Goal: Task Accomplishment & Management: Manage account settings

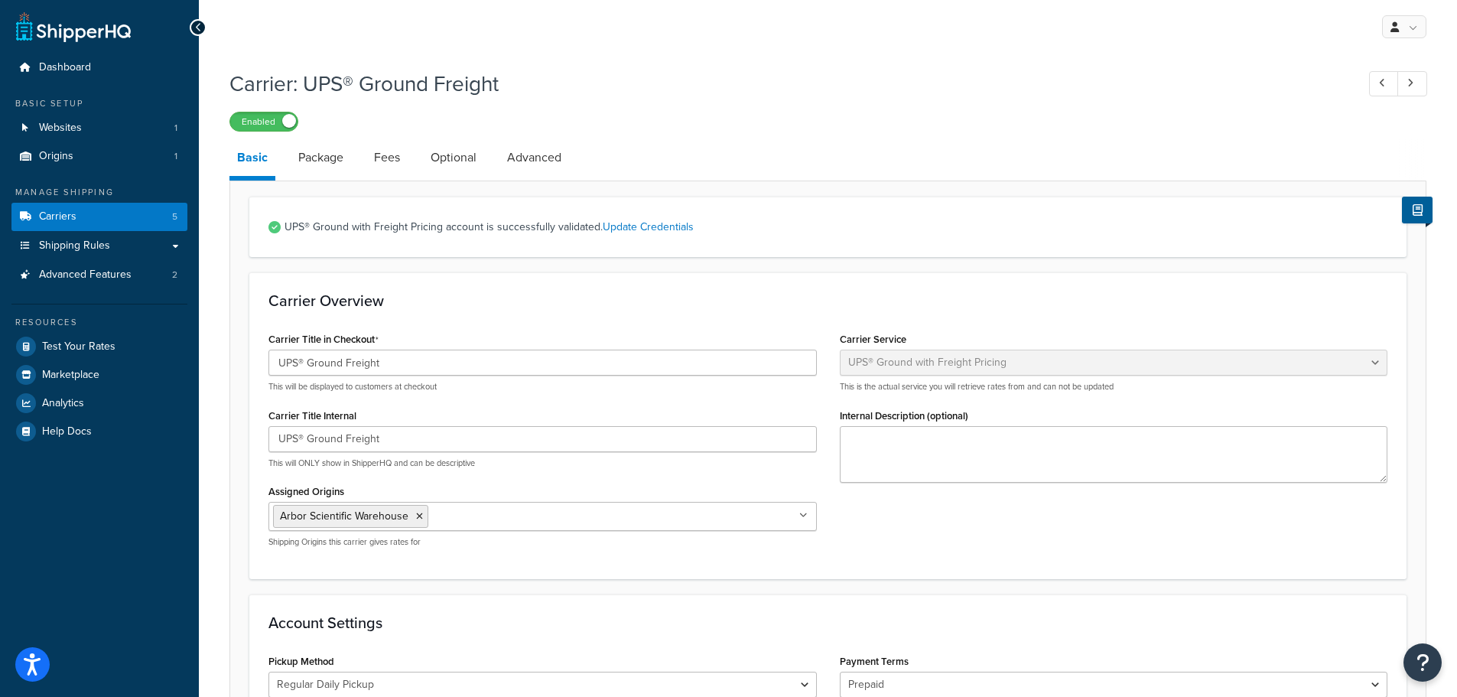
select select "upsGroundFreight"
click at [545, 159] on link "Advanced" at bounding box center [535, 157] width 70 height 37
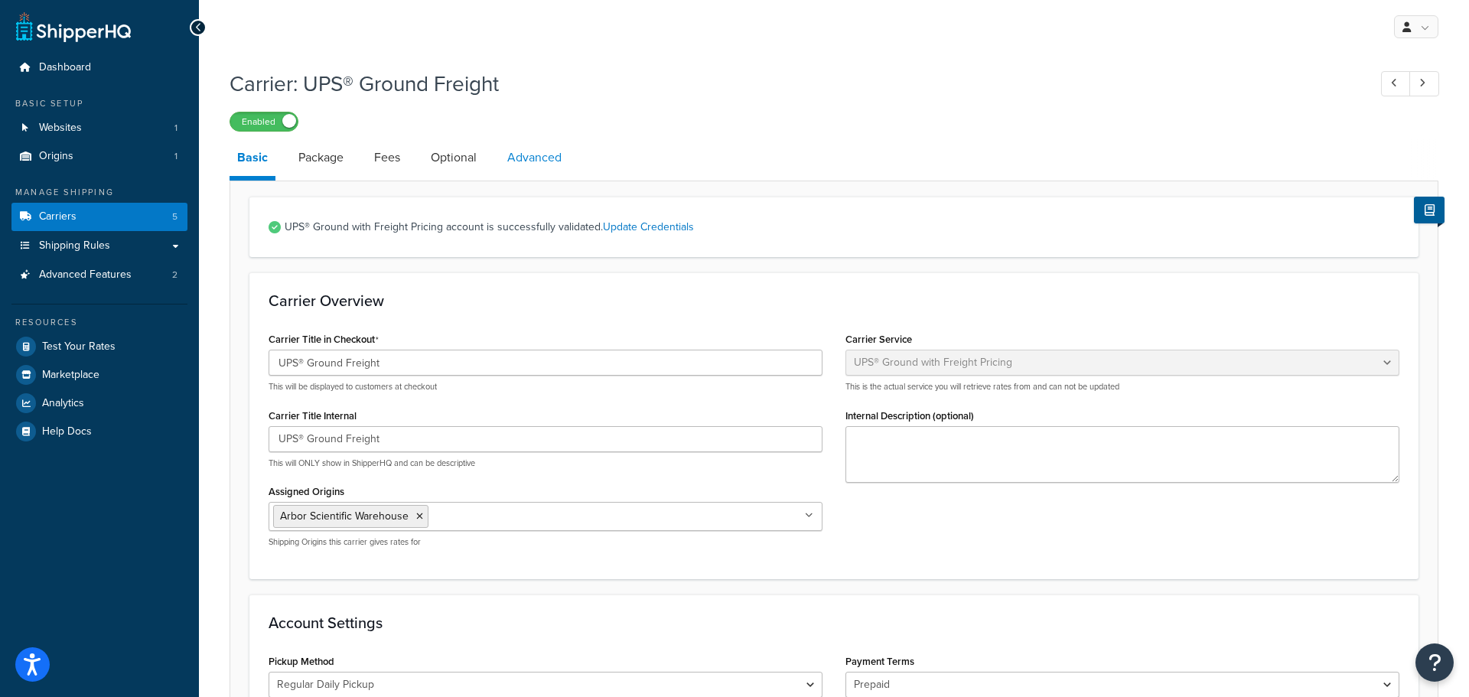
select select "false"
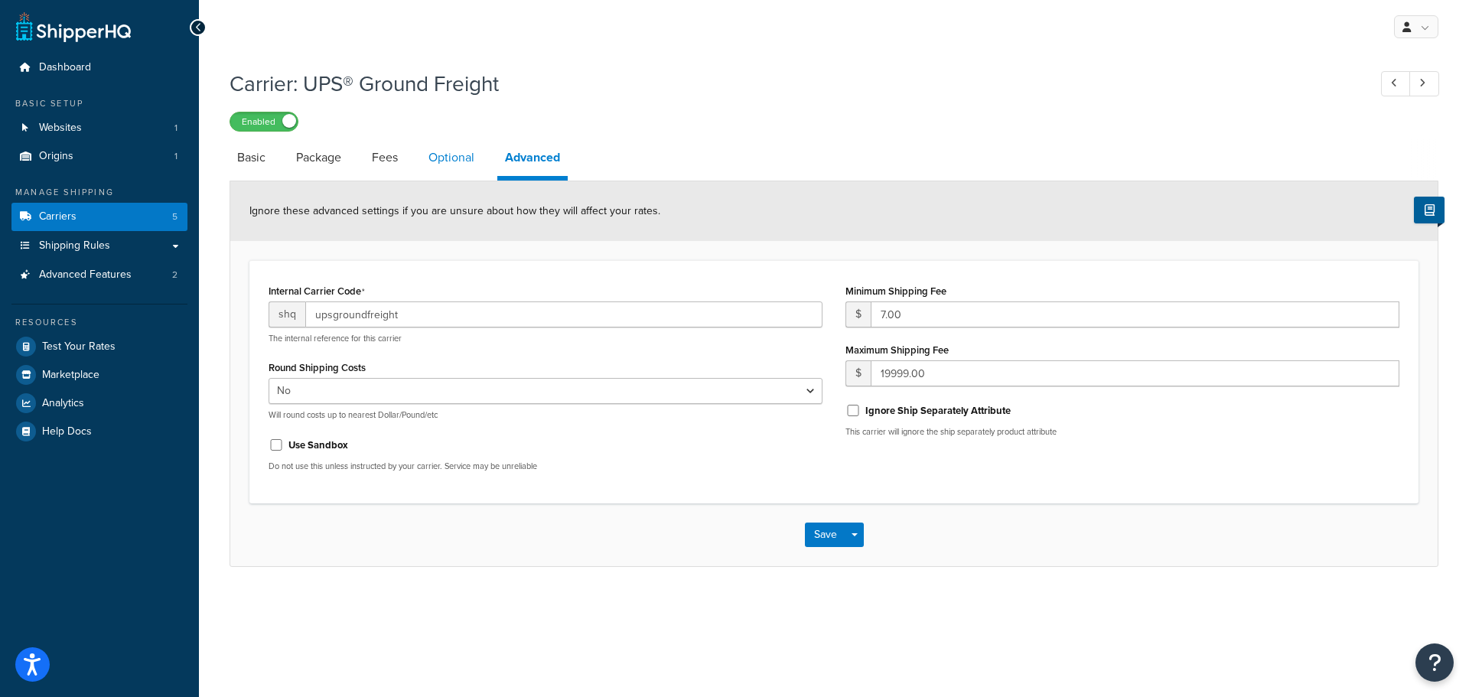
click at [468, 159] on link "Optional" at bounding box center [451, 157] width 61 height 37
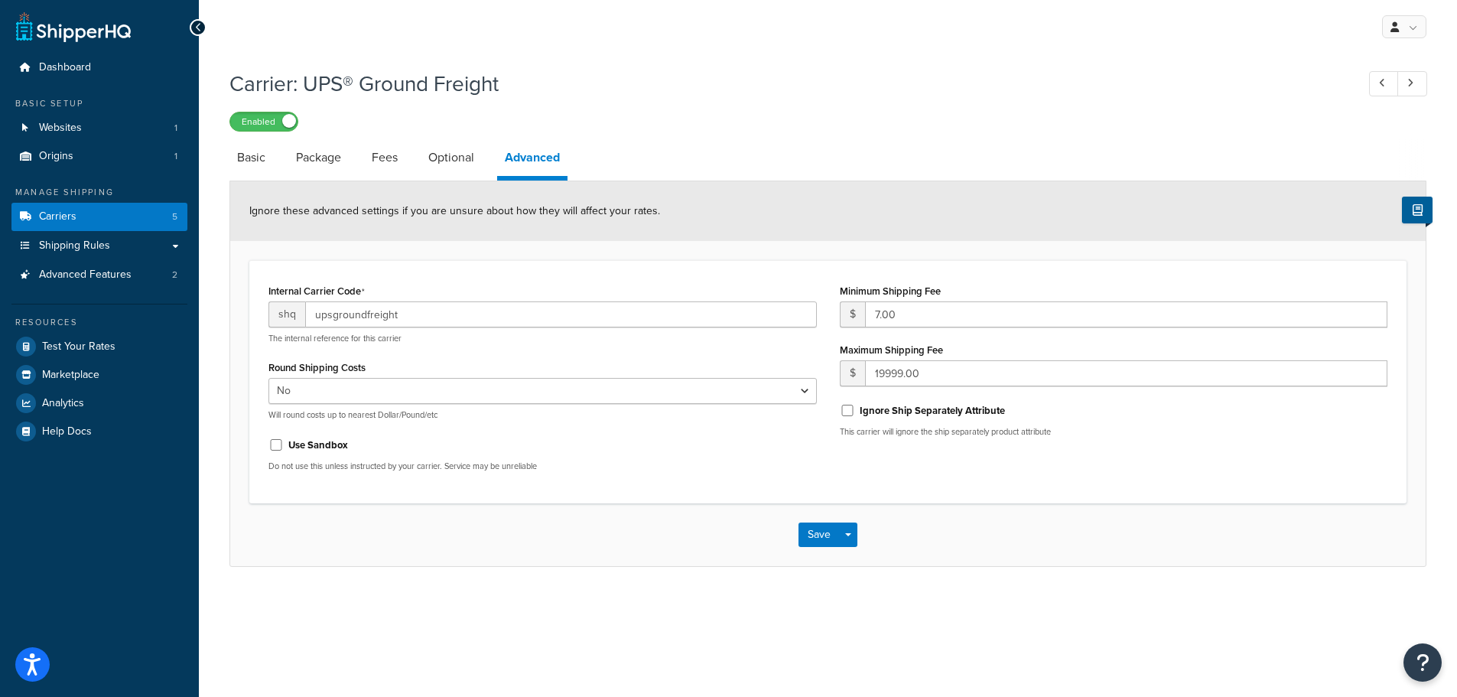
select select "92.5"
select select "business"
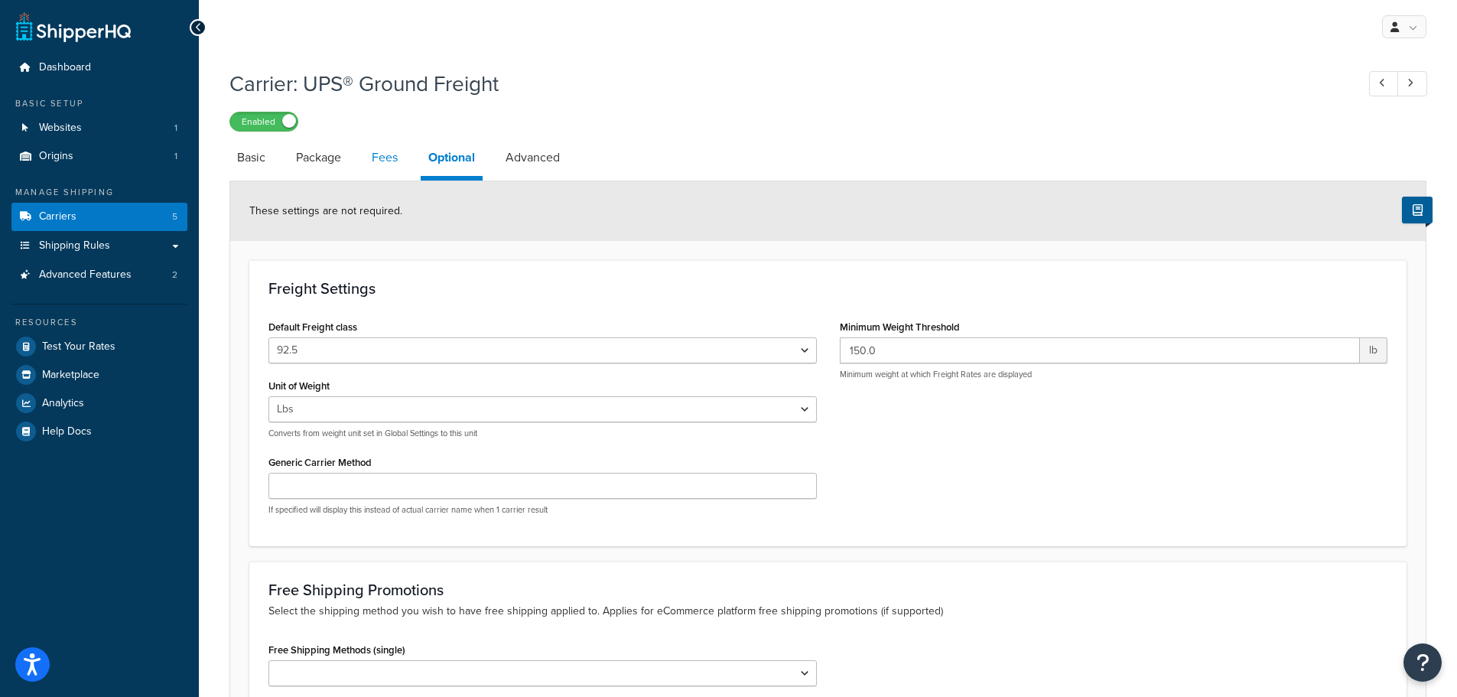
click at [383, 153] on link "Fees" at bounding box center [384, 157] width 41 height 37
select select "AFTER"
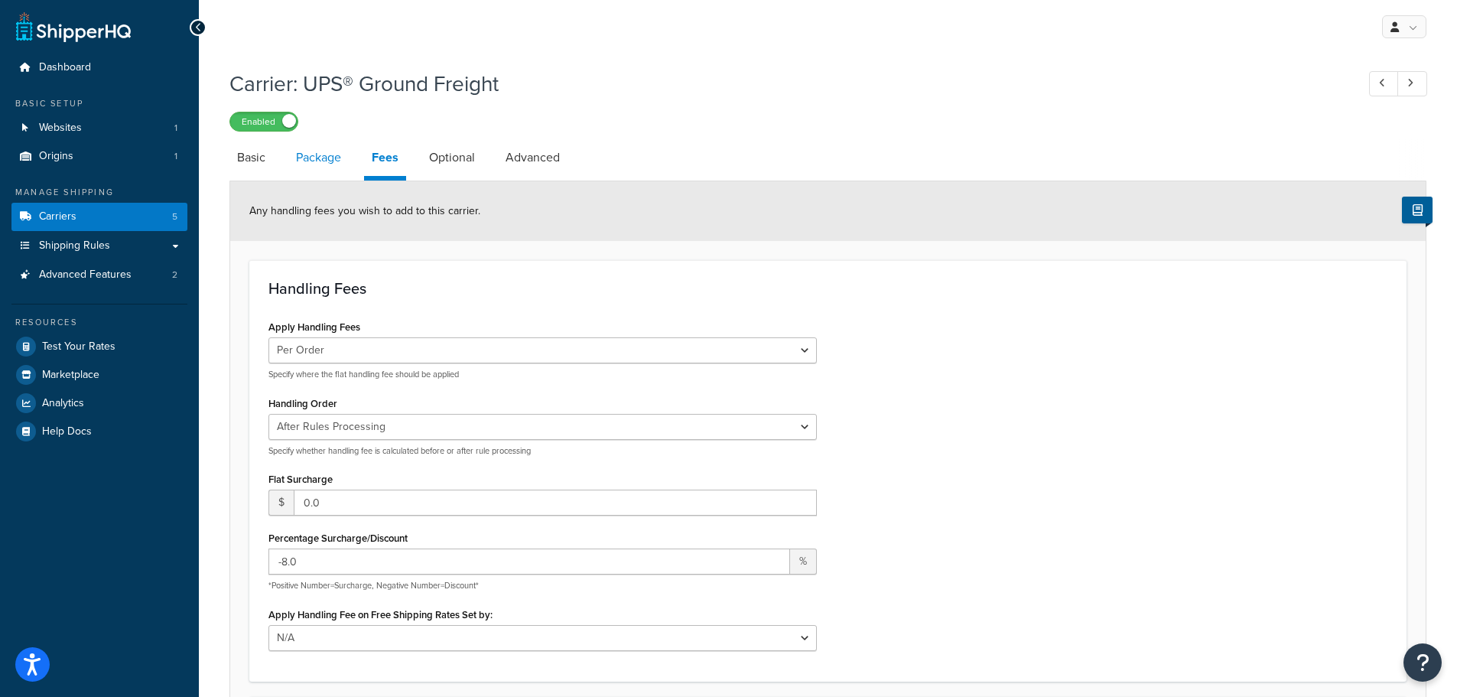
click at [319, 152] on link "Package" at bounding box center [318, 157] width 60 height 37
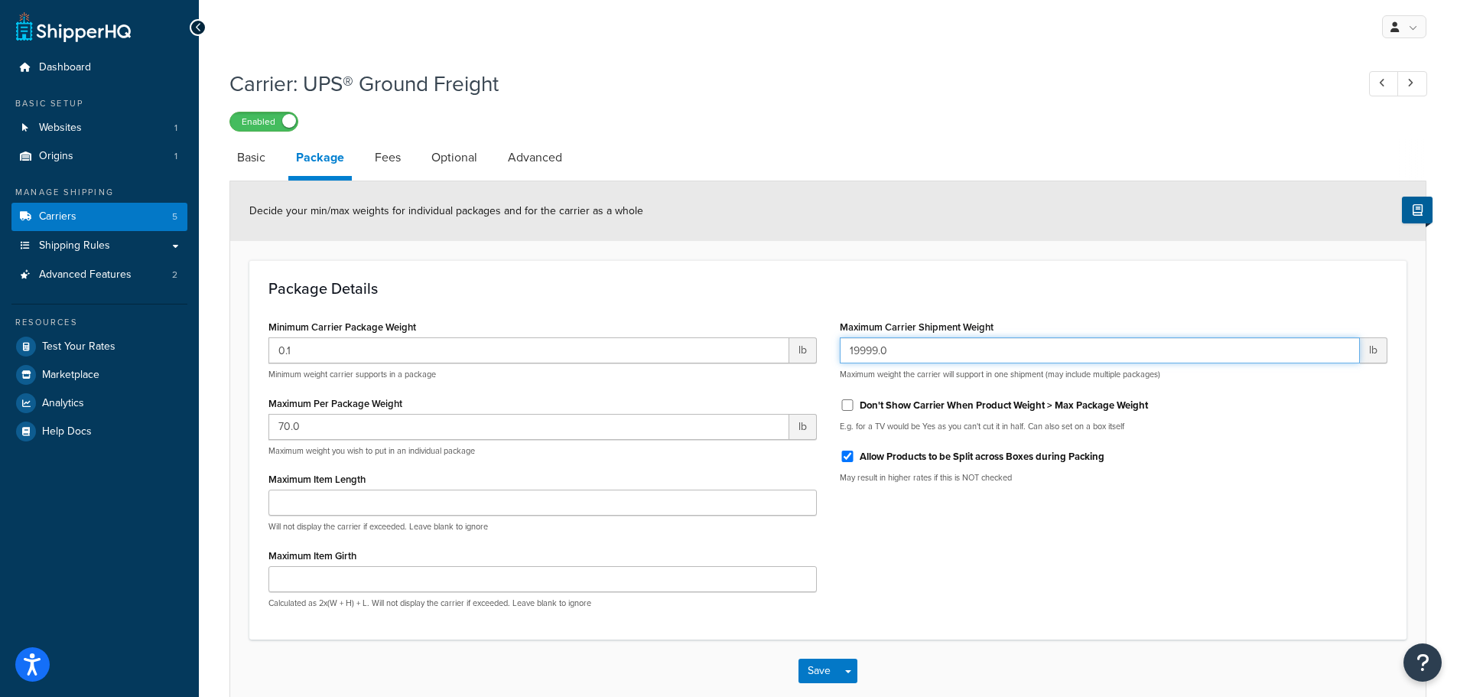
drag, startPoint x: 895, startPoint y: 351, endPoint x: 793, endPoint y: 356, distance: 102.6
click at [796, 356] on div "Minimum Carrier Package Weight 0.1 lb Minimum weight carrier supports in a pack…" at bounding box center [828, 468] width 1142 height 304
type input "480"
click at [814, 674] on button "Save" at bounding box center [819, 671] width 41 height 24
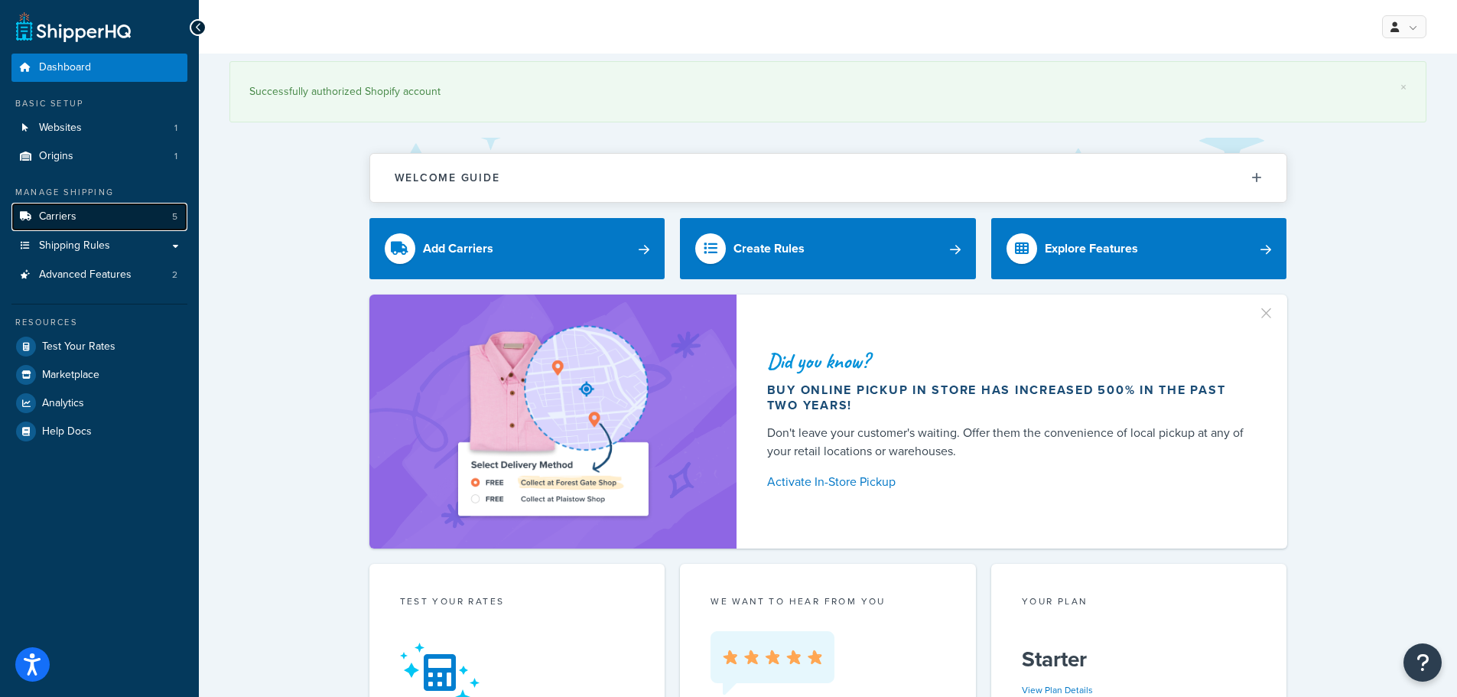
click at [86, 213] on link "Carriers 5" at bounding box center [99, 217] width 176 height 28
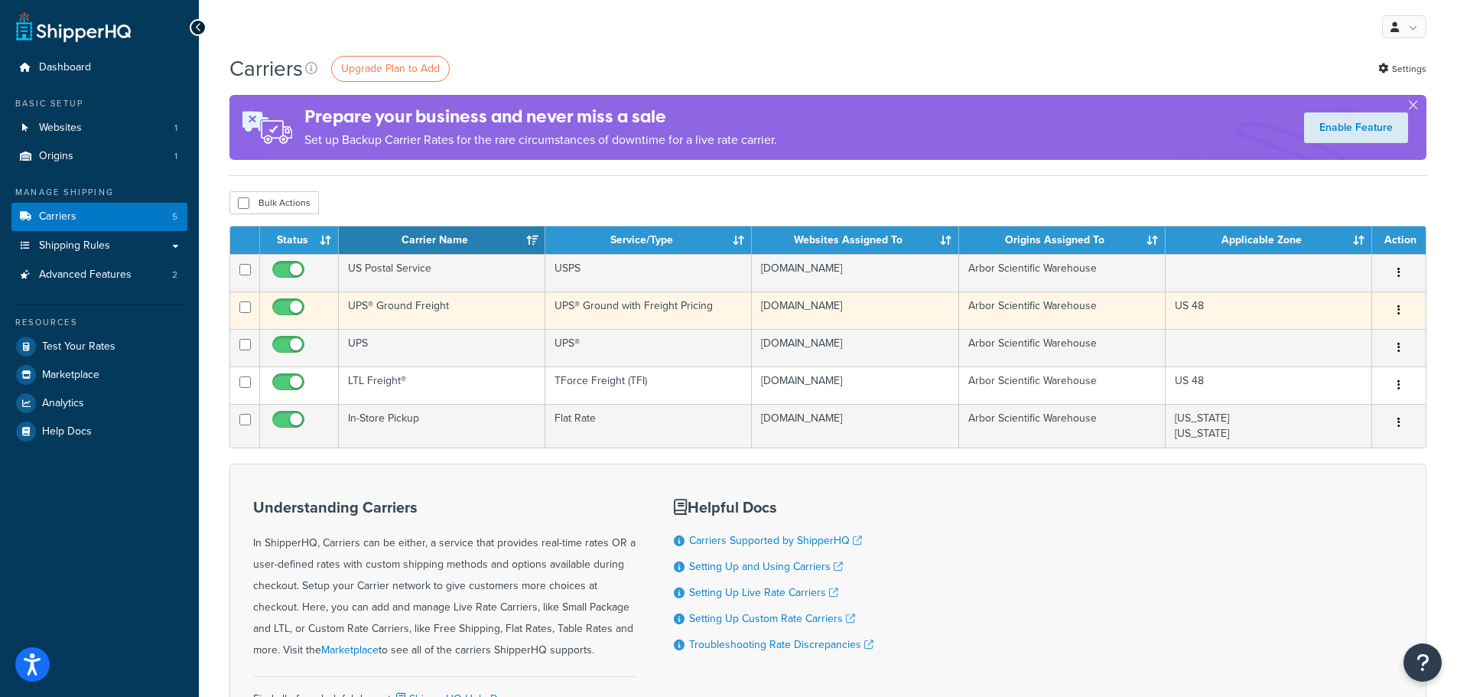
click at [1265, 308] on td "US 48" at bounding box center [1269, 309] width 207 height 37
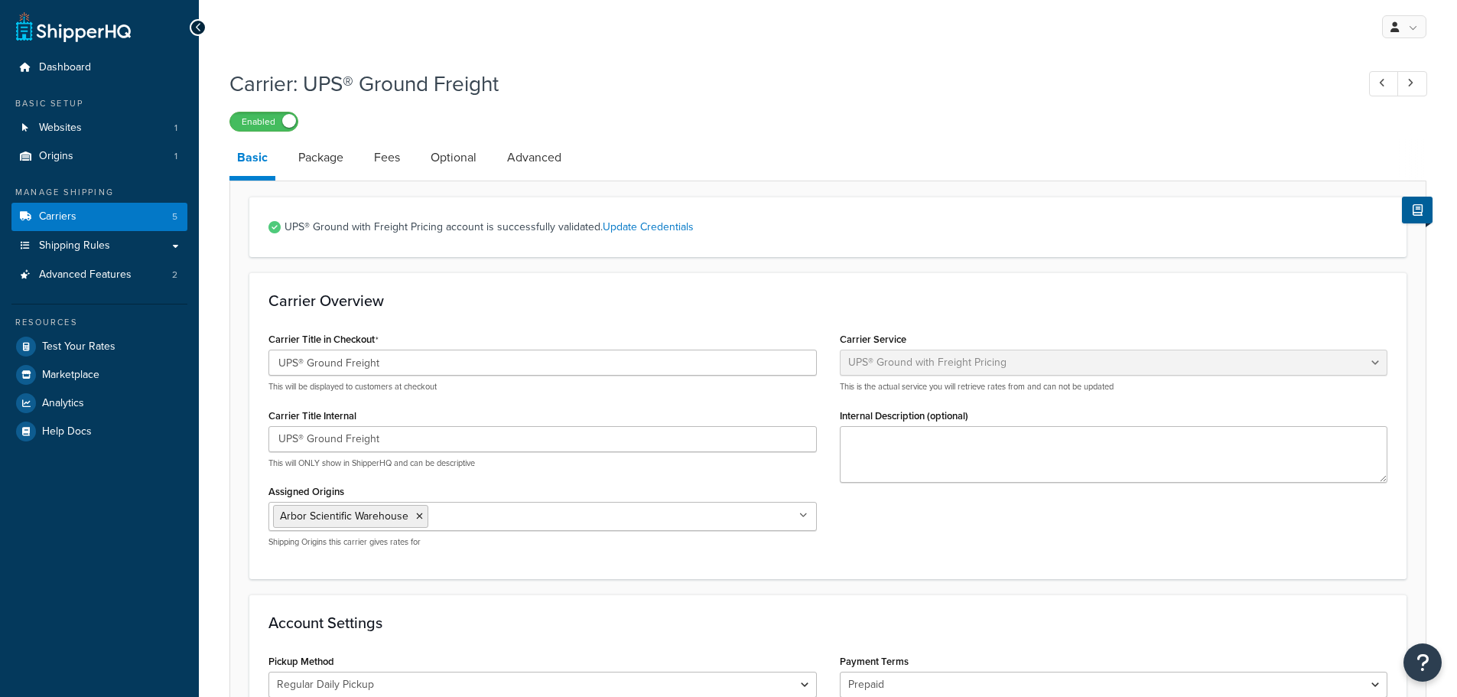
select select "upsGroundFreight"
click at [332, 155] on link "Package" at bounding box center [321, 157] width 60 height 37
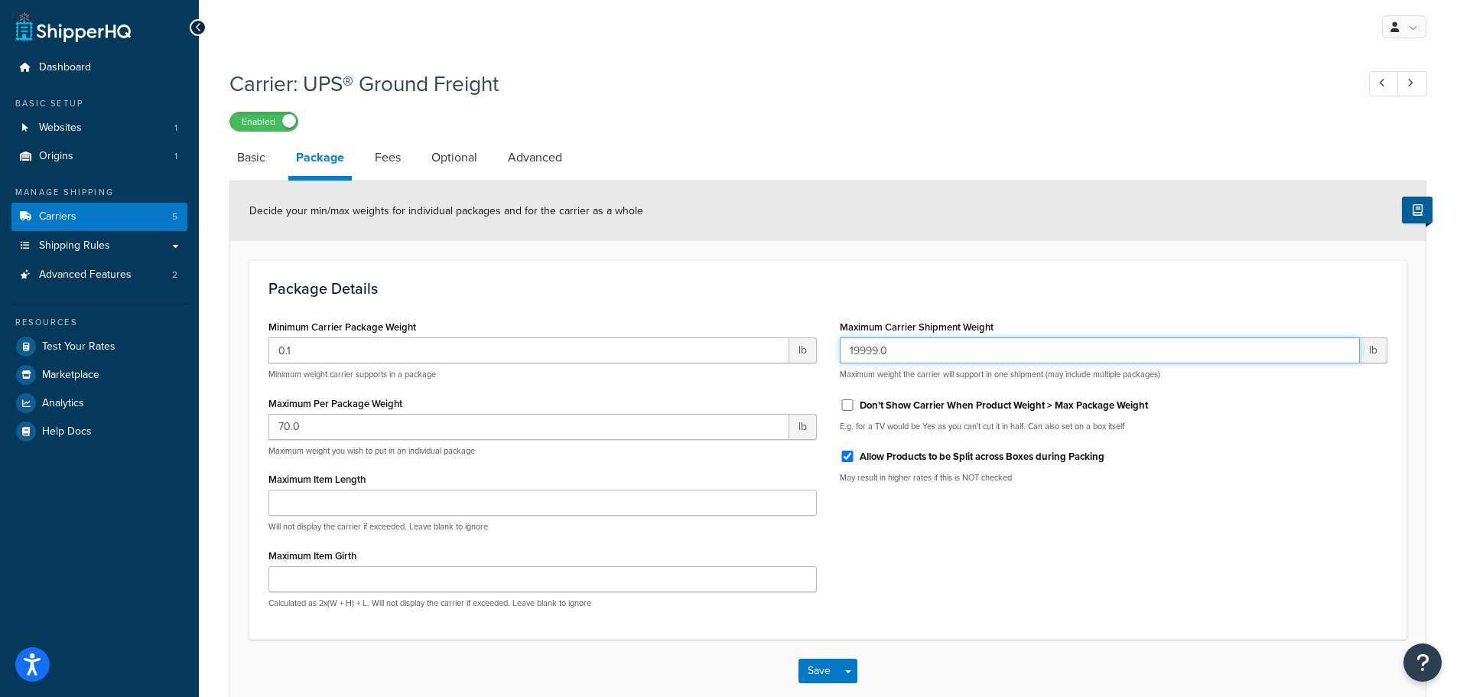
drag, startPoint x: 897, startPoint y: 351, endPoint x: 521, endPoint y: 316, distance: 378.0
click at [562, 330] on div "Minimum Carrier Package Weight 0.1 lb Minimum weight carrier supports in a pack…" at bounding box center [828, 468] width 1142 height 304
type input "480"
click at [826, 659] on button "Save" at bounding box center [819, 671] width 41 height 24
